Goal: Information Seeking & Learning: Learn about a topic

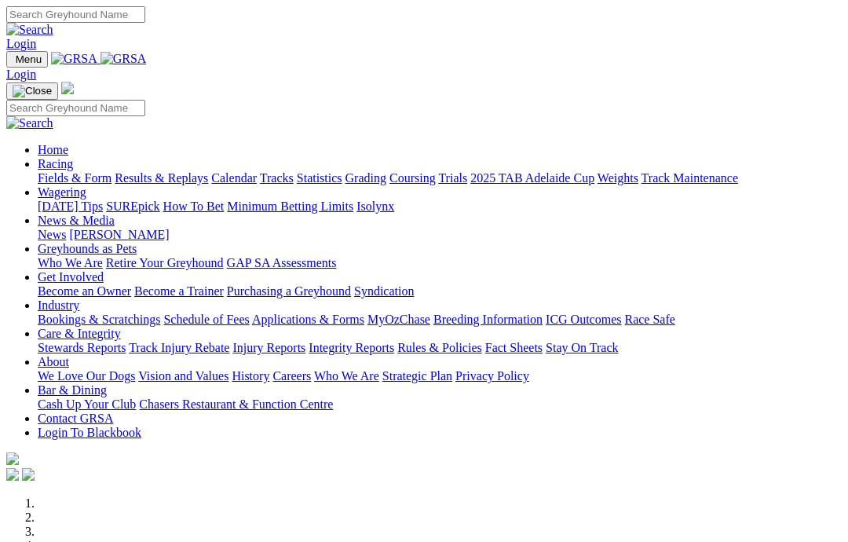
click at [115, 214] on link "News & Media" at bounding box center [76, 220] width 77 height 13
click at [66, 228] on link "News" at bounding box center [52, 234] width 28 height 13
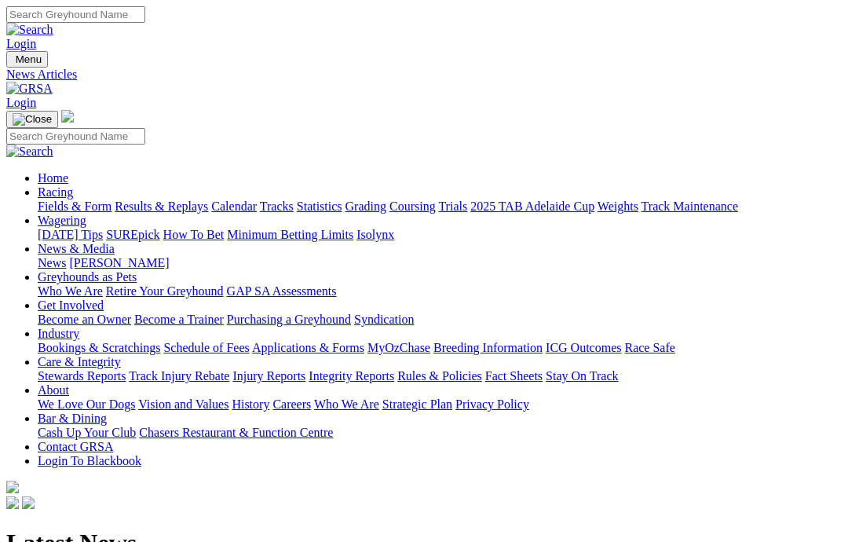
click at [121, 355] on link "Care & Integrity" at bounding box center [79, 361] width 83 height 13
click at [482, 369] on link "Rules & Policies" at bounding box center [439, 375] width 85 height 13
